Goal: Task Accomplishment & Management: Use online tool/utility

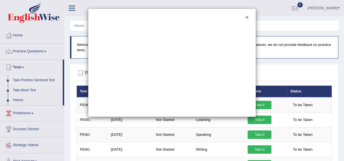
click at [247, 17] on button "×" at bounding box center [246, 17] width 3 height 6
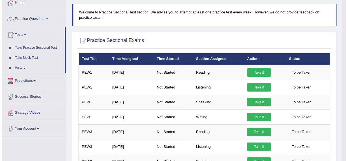
scroll to position [31, 0]
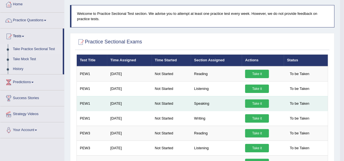
click at [252, 101] on link "Take it" at bounding box center [257, 103] width 24 height 8
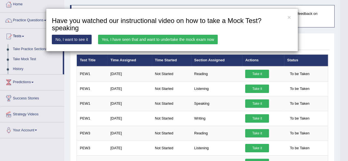
click at [151, 40] on link "Yes, I have seen that and want to undertake the mock exam now" at bounding box center [157, 40] width 119 height 10
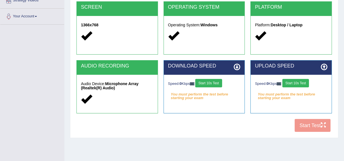
scroll to position [119, 0]
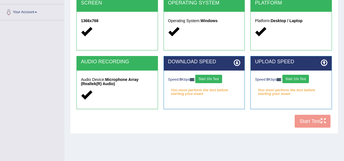
click at [210, 78] on button "Start 10s Test" at bounding box center [208, 79] width 27 height 8
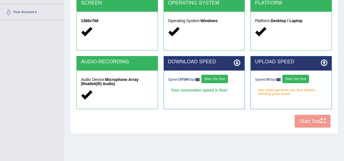
click at [225, 78] on button "Start 10s Test" at bounding box center [214, 79] width 27 height 8
click at [297, 76] on button "Start 10s Test" at bounding box center [295, 79] width 27 height 8
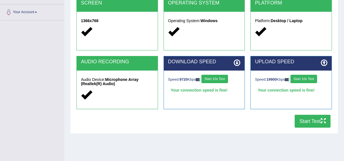
click at [297, 76] on button "Start 10s Test" at bounding box center [303, 79] width 27 height 8
click at [318, 116] on button "Start Test" at bounding box center [312, 121] width 36 height 13
